Goal: Task Accomplishment & Management: Use online tool/utility

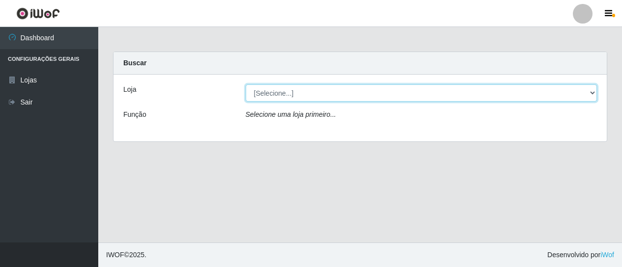
click at [591, 91] on select "[Selecione...] Extrabom - Loja 01 Centro de Distribuição" at bounding box center [422, 93] width 352 height 17
select select "435"
click at [246, 85] on select "[Selecione...] Extrabom - Loja 01 Centro de Distribuição" at bounding box center [422, 93] width 352 height 17
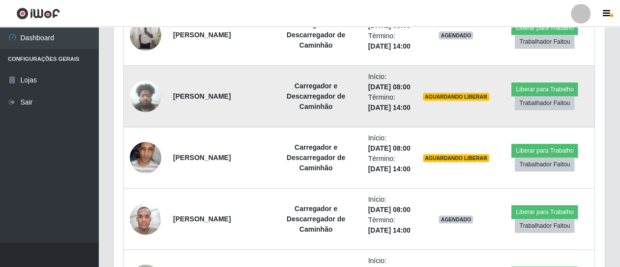
scroll to position [442, 0]
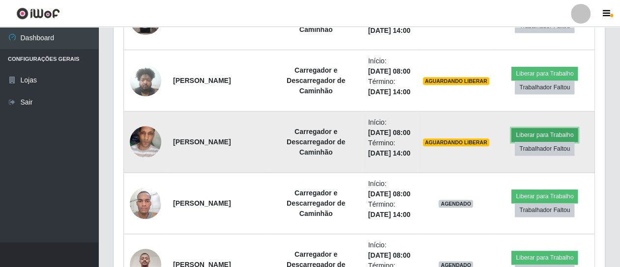
click at [540, 131] on button "Liberar para Trabalho" at bounding box center [544, 135] width 66 height 14
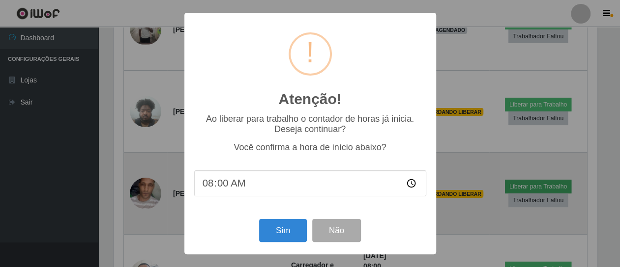
scroll to position [203, 486]
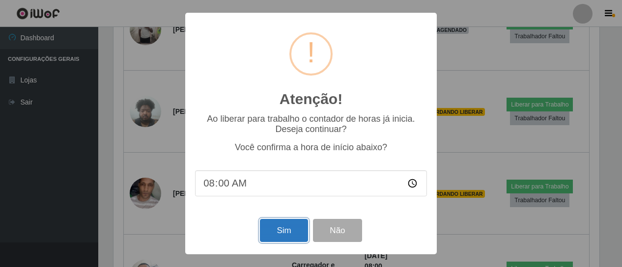
click at [291, 234] on button "Sim" at bounding box center [284, 230] width 48 height 23
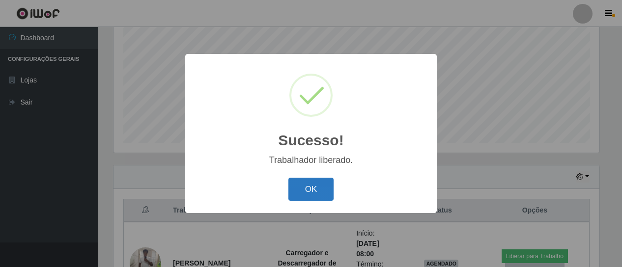
click at [317, 195] on button "OK" at bounding box center [311, 189] width 46 height 23
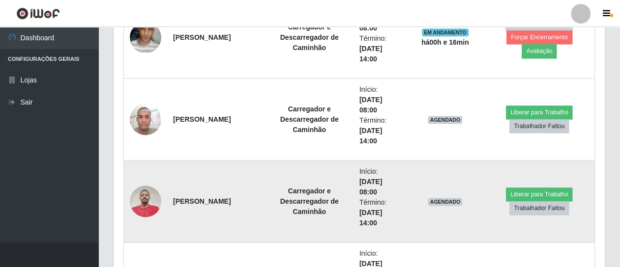
scroll to position [602, 0]
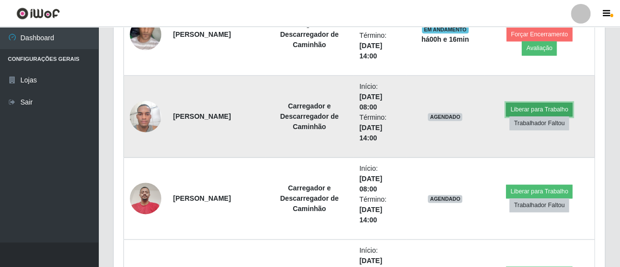
click at [539, 107] on button "Liberar para Trabalho" at bounding box center [539, 110] width 66 height 14
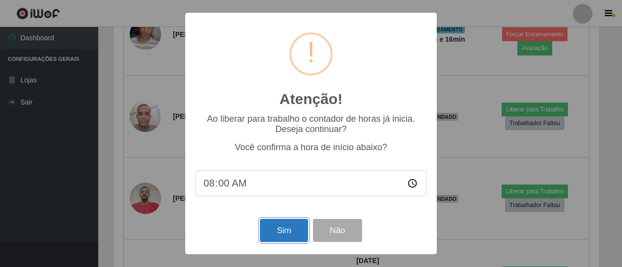
click at [287, 233] on button "Sim" at bounding box center [284, 230] width 48 height 23
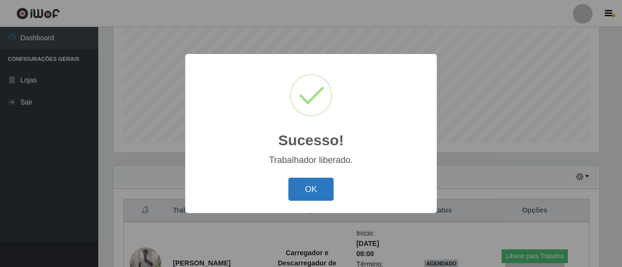
click at [305, 195] on button "OK" at bounding box center [311, 189] width 46 height 23
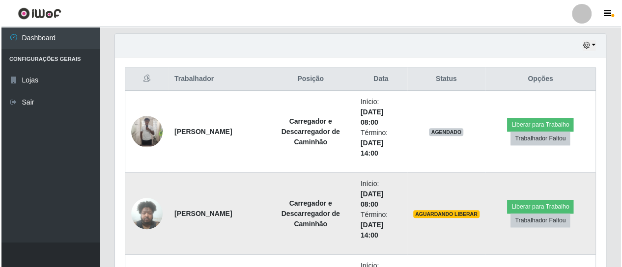
scroll to position [356, 0]
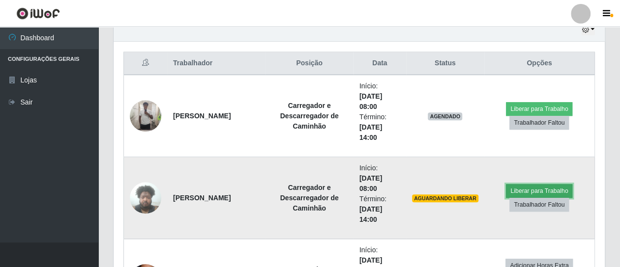
click at [544, 187] on button "Liberar para Trabalho" at bounding box center [539, 191] width 66 height 14
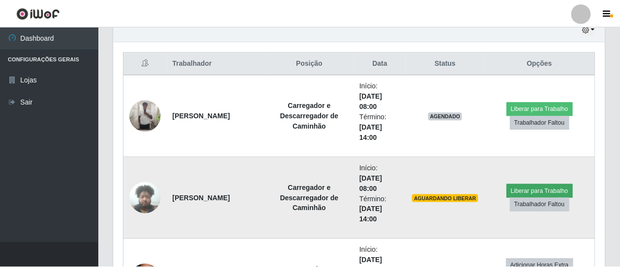
scroll to position [203, 486]
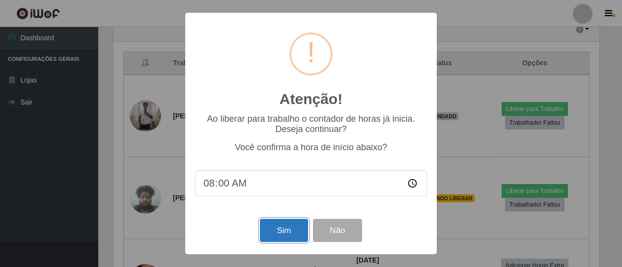
click at [289, 233] on button "Sim" at bounding box center [284, 230] width 48 height 23
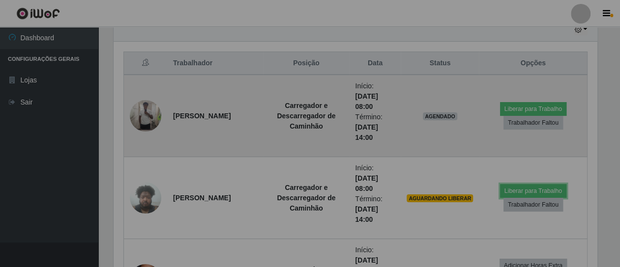
scroll to position [0, 0]
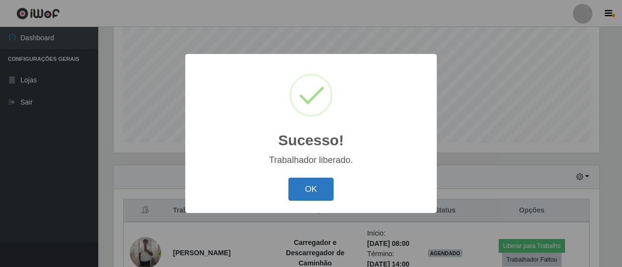
click at [319, 186] on button "OK" at bounding box center [311, 189] width 46 height 23
